Goal: Information Seeking & Learning: Find specific fact

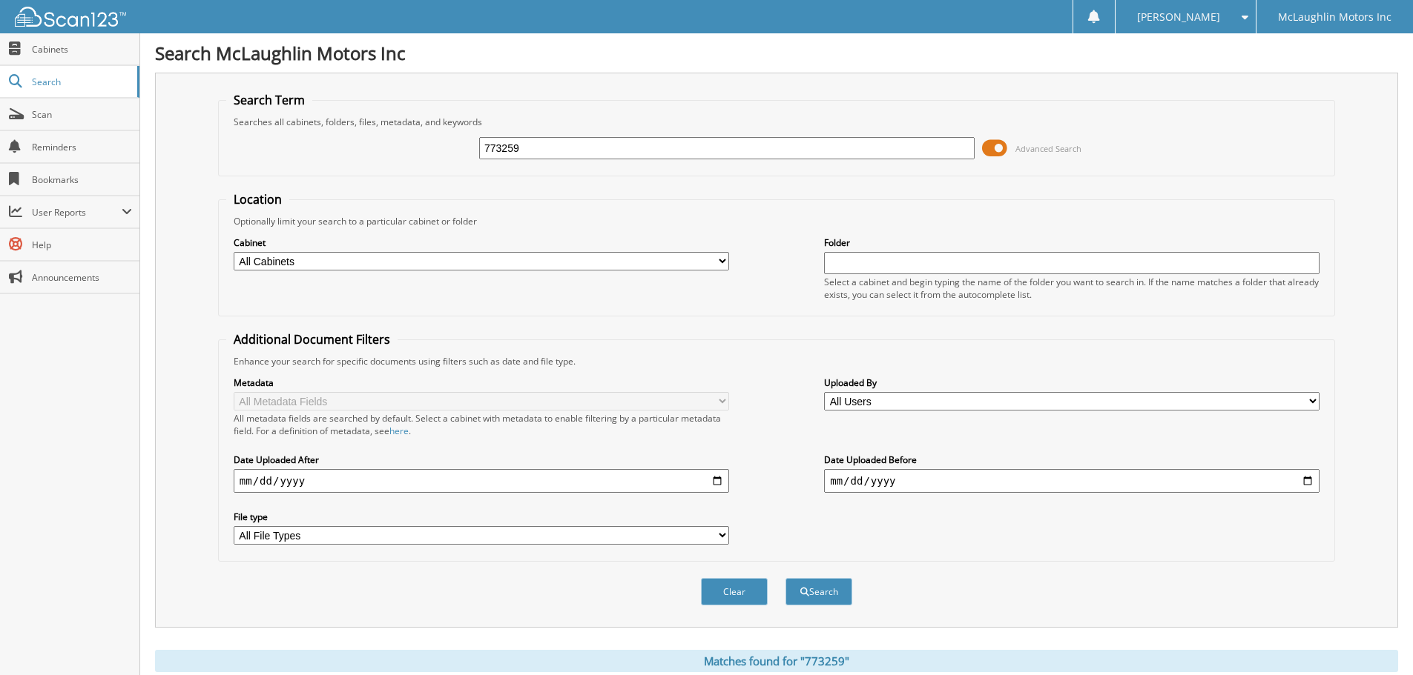
drag, startPoint x: 587, startPoint y: 145, endPoint x: 300, endPoint y: 100, distance: 290.4
click at [300, 100] on fieldset "Search Term Searches all cabinets, folders, files, metadata, and keywords 77325…" at bounding box center [776, 134] width 1117 height 85
type input "[PERSON_NAME]"
click at [785, 578] on button "Search" at bounding box center [818, 591] width 67 height 27
click at [505, 148] on input "[PERSON_NAME]" at bounding box center [726, 148] width 495 height 22
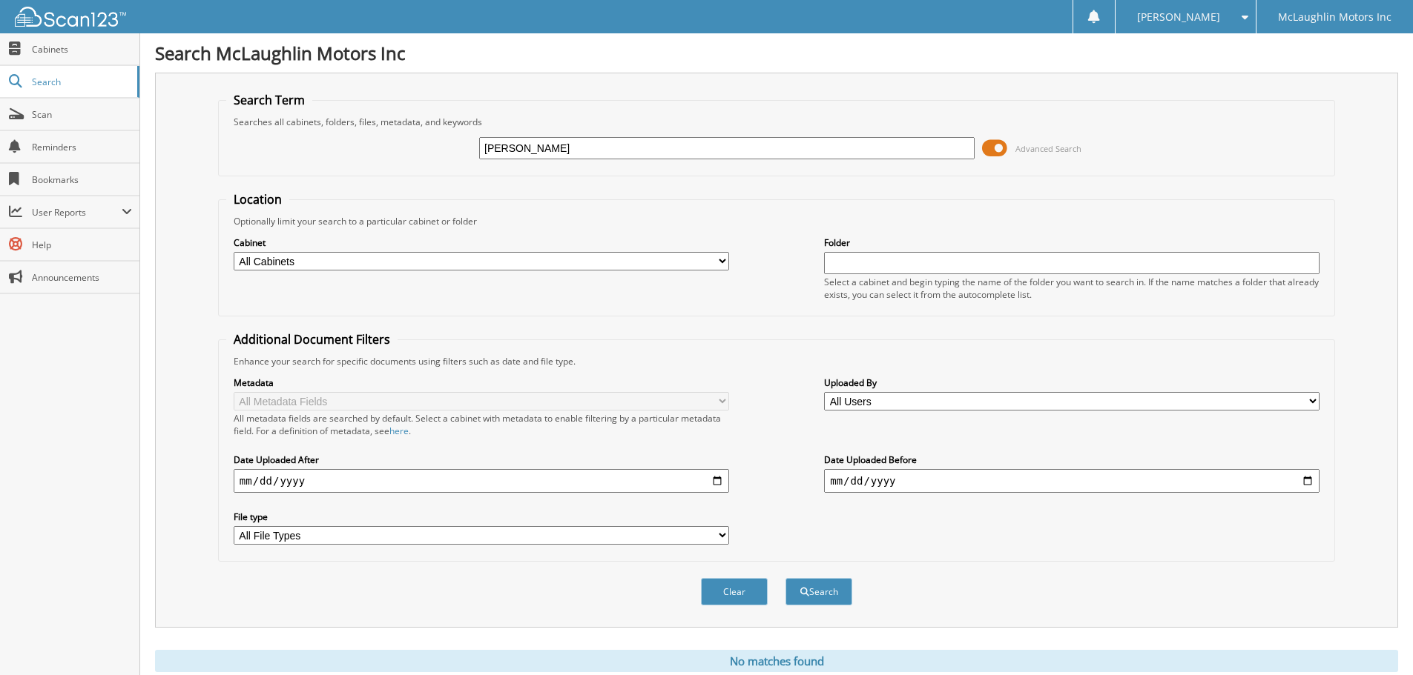
type input "[PERSON_NAME]"
click at [785, 578] on button "Search" at bounding box center [818, 591] width 67 height 27
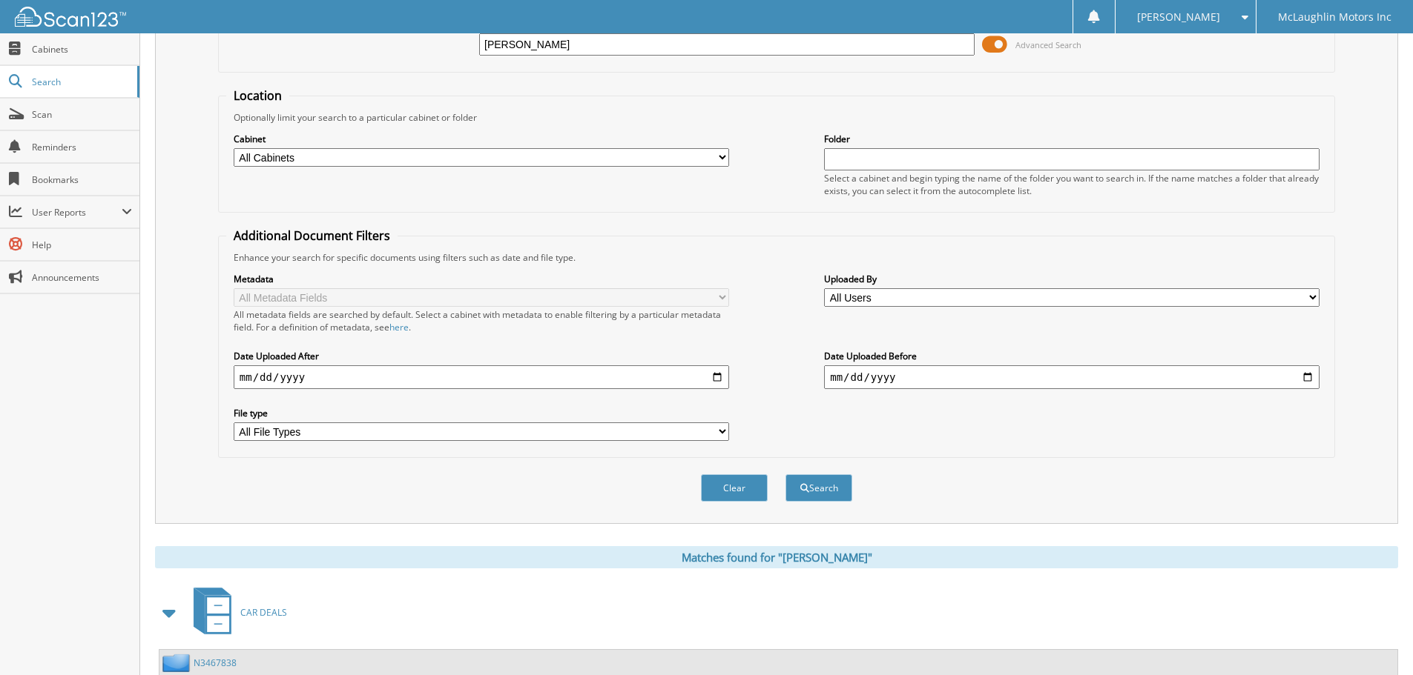
scroll to position [236, 0]
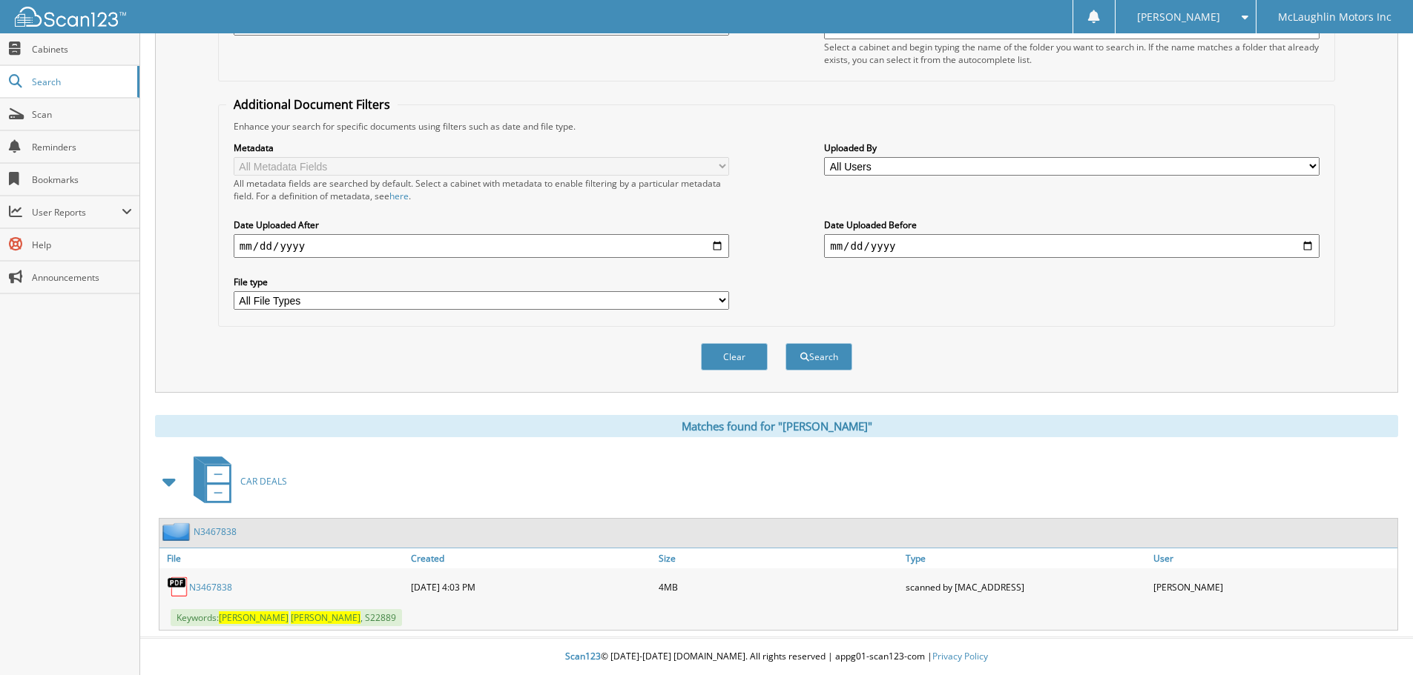
click at [207, 583] on link "N3467838" at bounding box center [210, 587] width 43 height 13
